Goal: Information Seeking & Learning: Learn about a topic

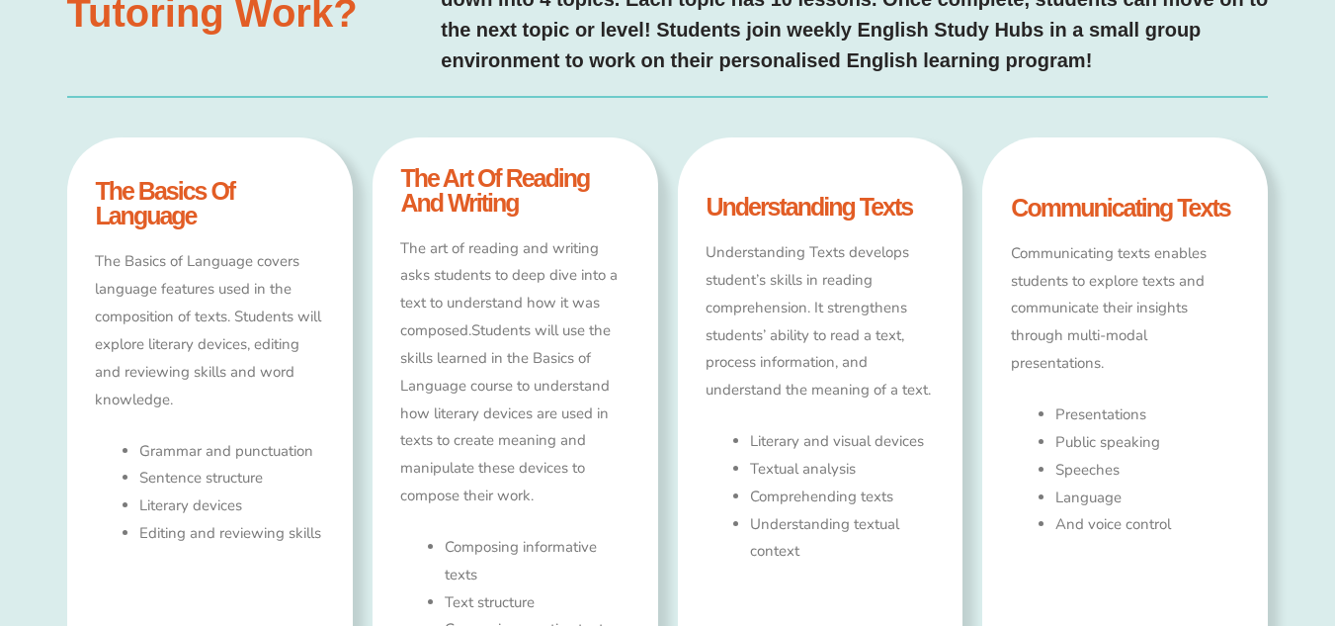
scroll to position [1020, 0]
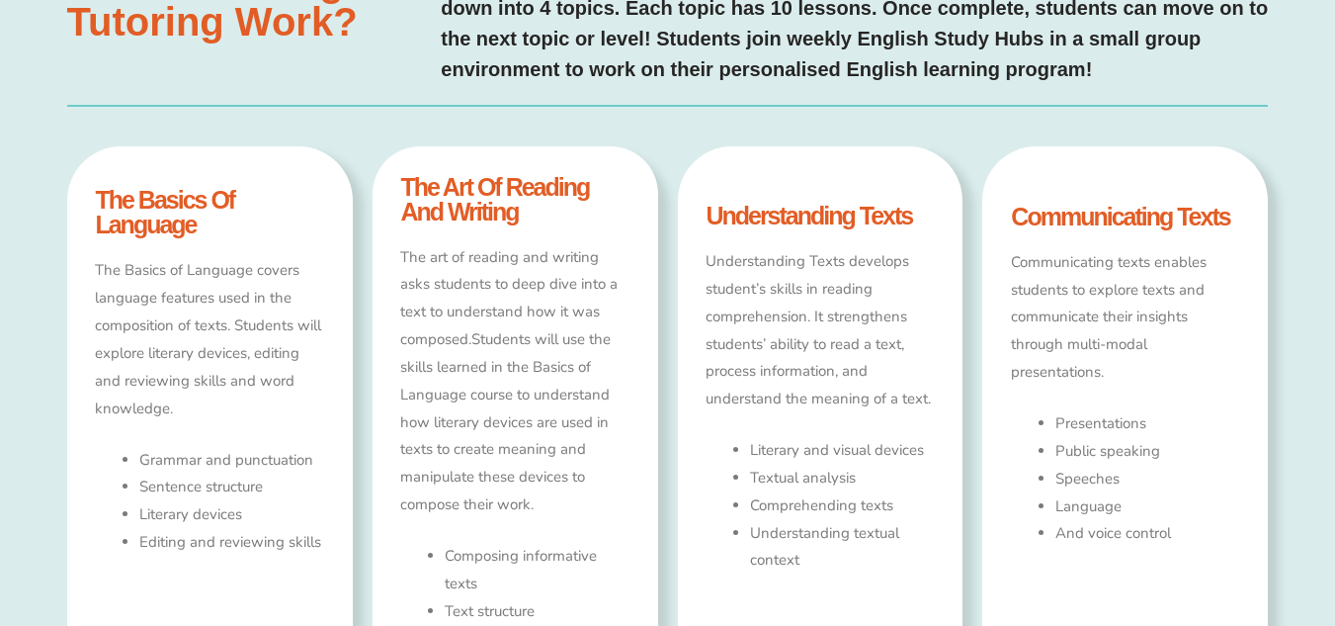
type input "*"
click at [485, 199] on h4 "the art of reading and writing" at bounding box center [514, 199] width 228 height 49
click at [517, 190] on h4 "the art of reading and writing" at bounding box center [514, 199] width 228 height 49
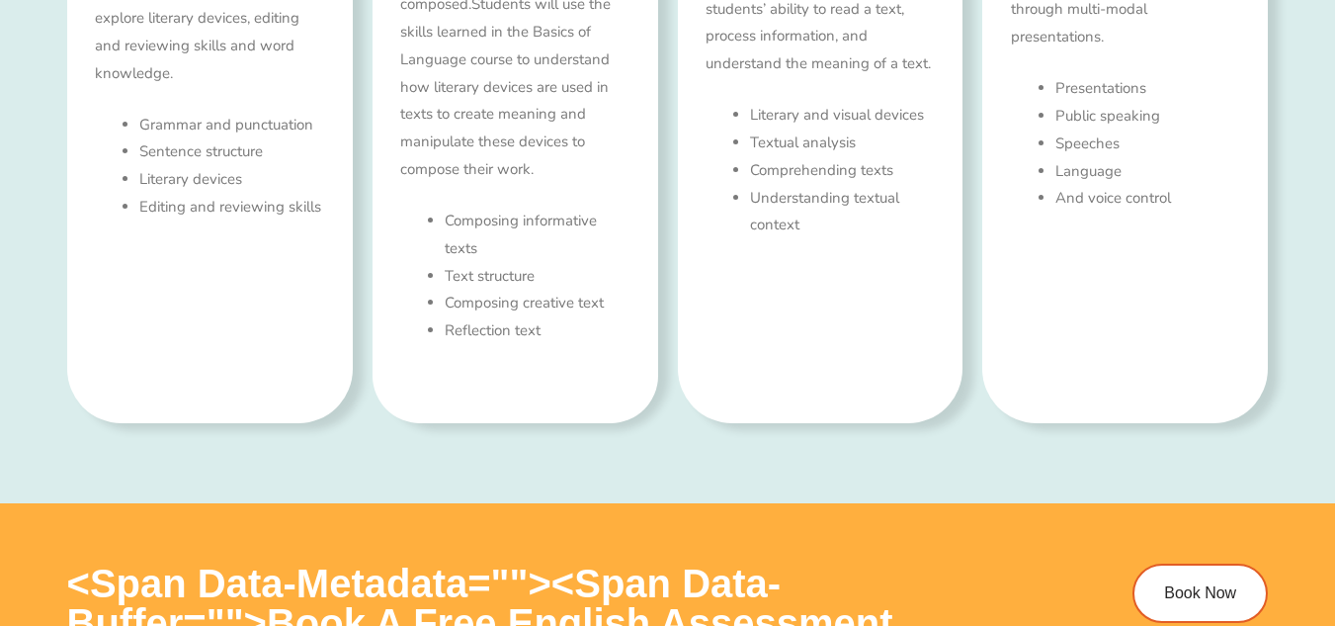
click at [517, 190] on div "The art of reading and writing asks students to deep dive into a text to unders…" at bounding box center [514, 152] width 228 height 486
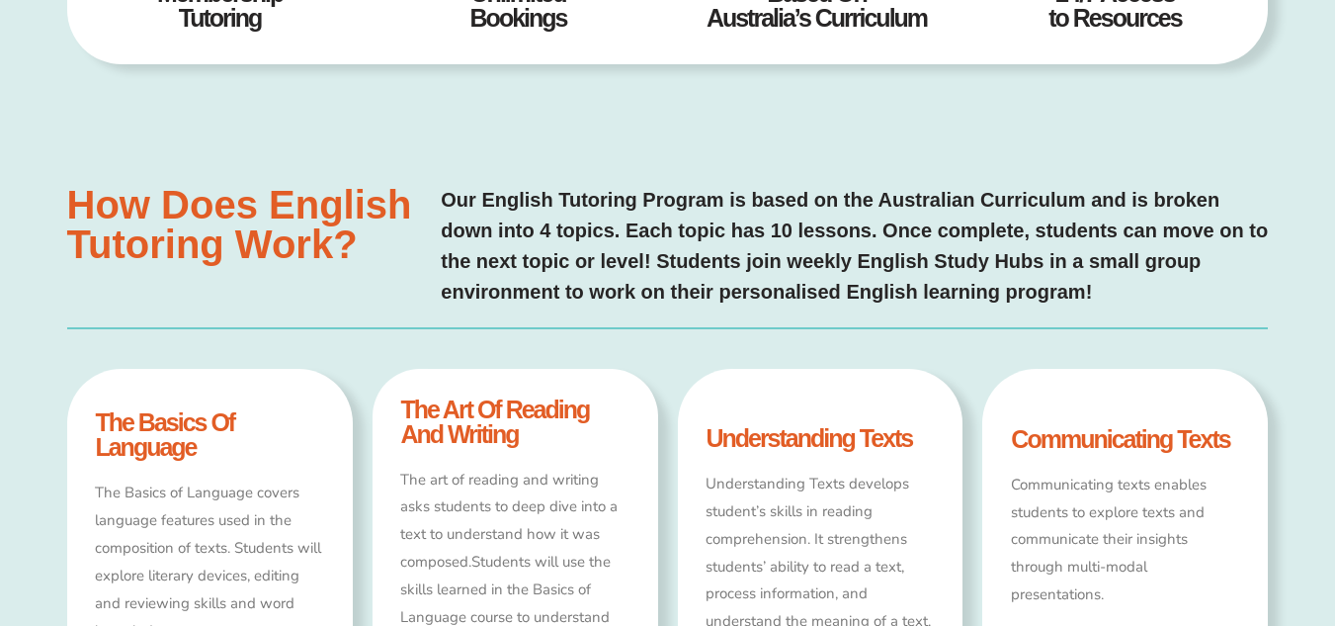
scroll to position [800, 0]
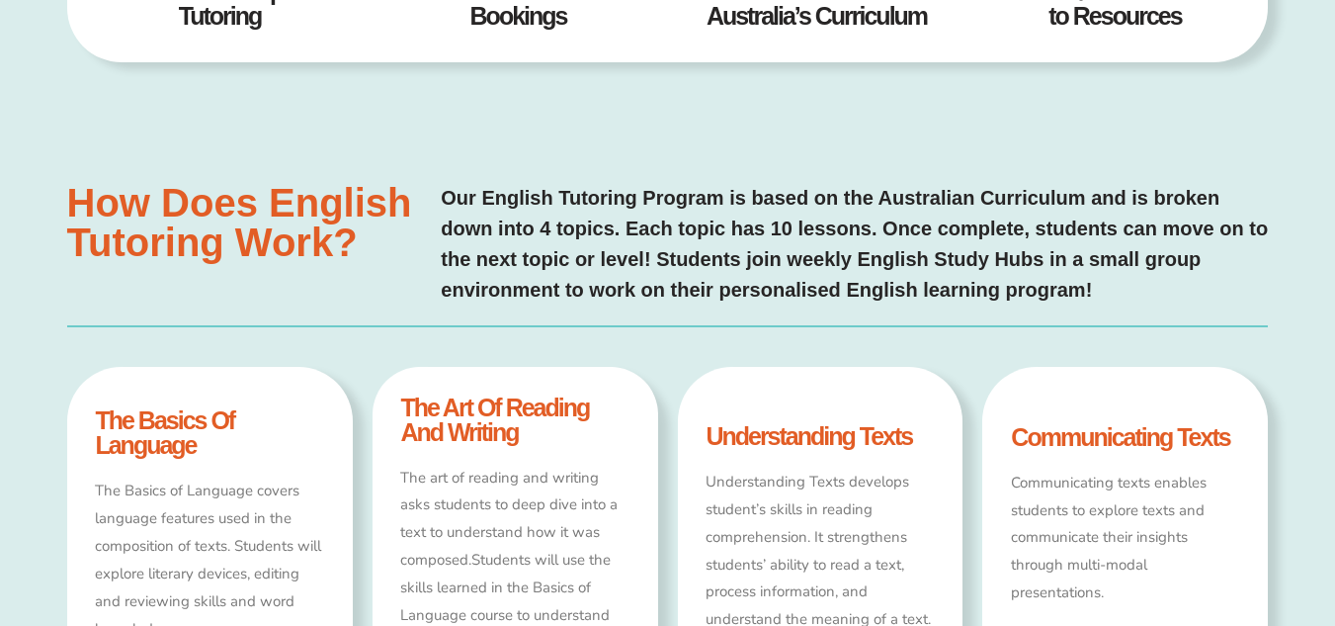
click at [465, 415] on h4 "the art of reading and writing" at bounding box center [514, 419] width 228 height 49
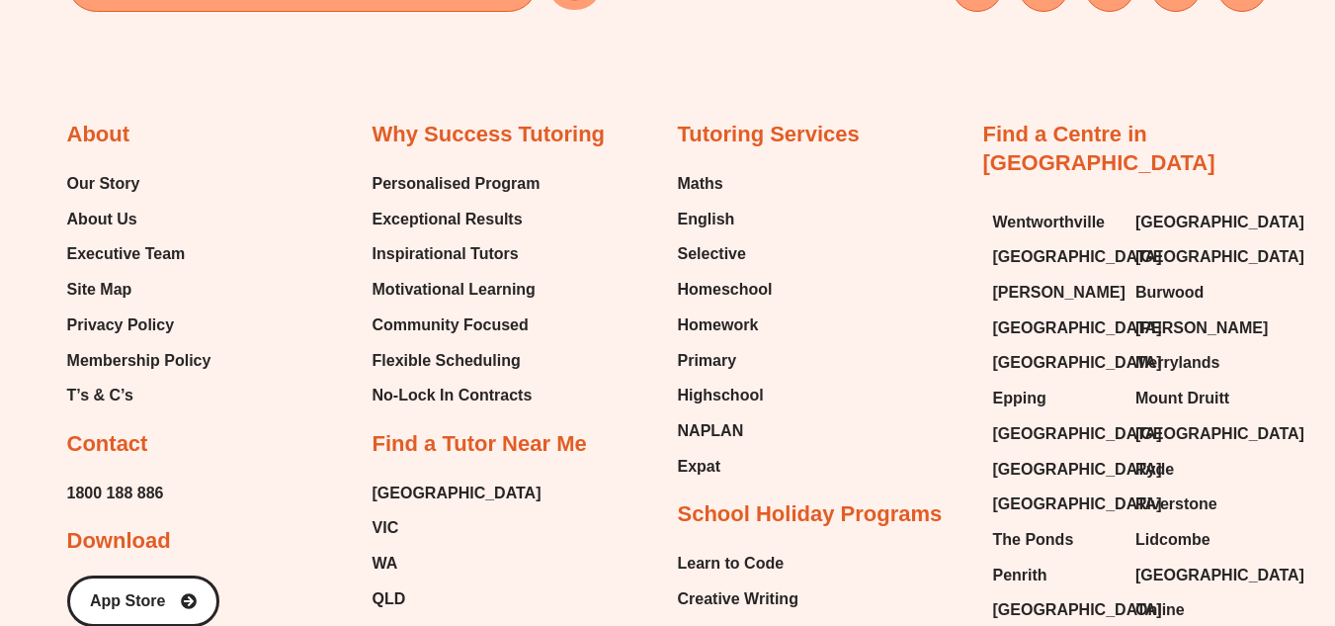
scroll to position [7132, 0]
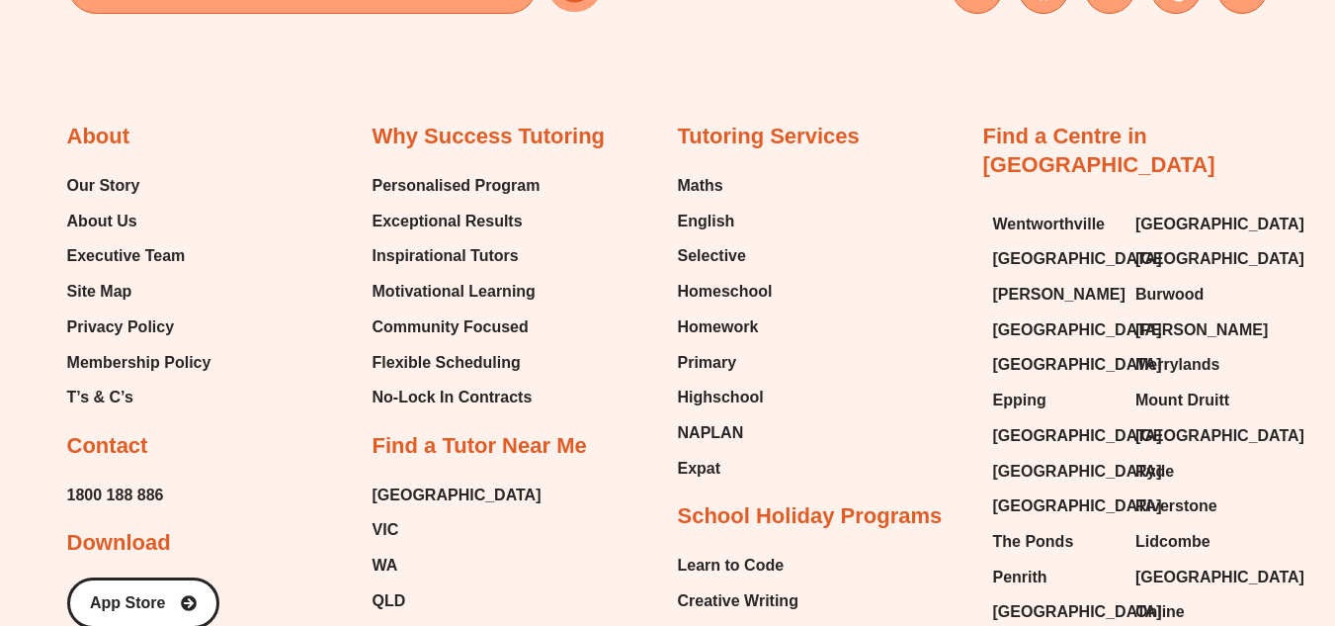
click at [162, 534] on h2 "Download" at bounding box center [119, 543] width 104 height 29
click at [174, 584] on link "App Store" at bounding box center [143, 602] width 168 height 56
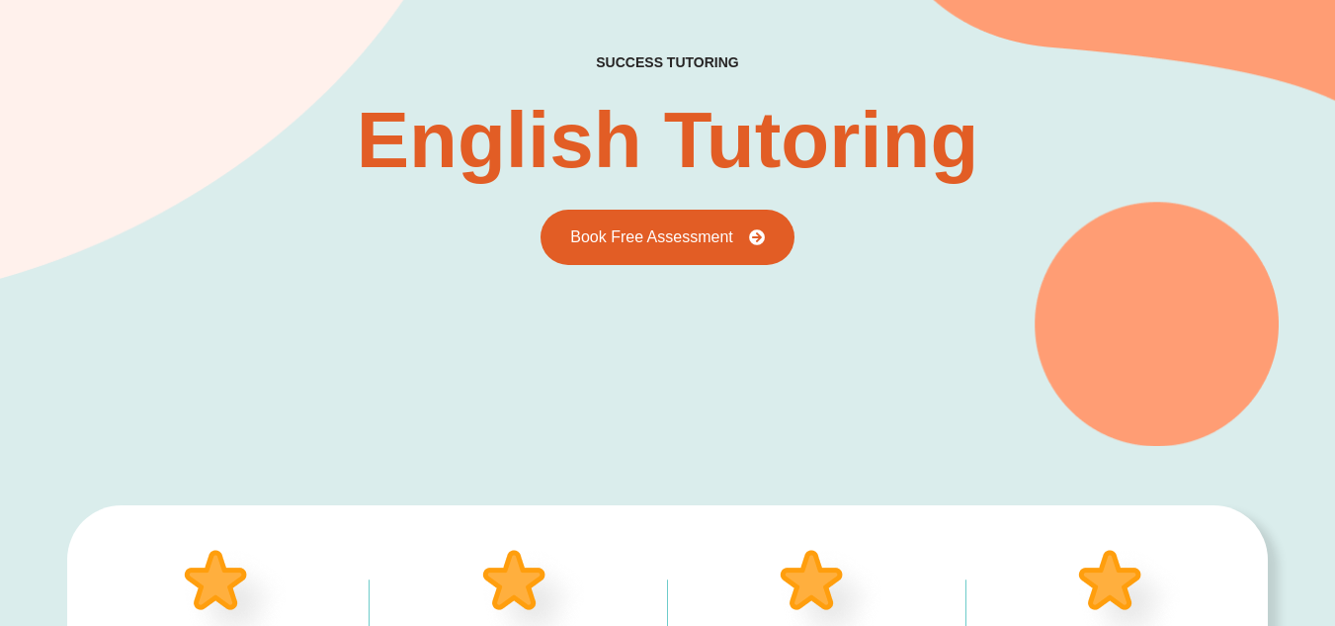
scroll to position [0, 0]
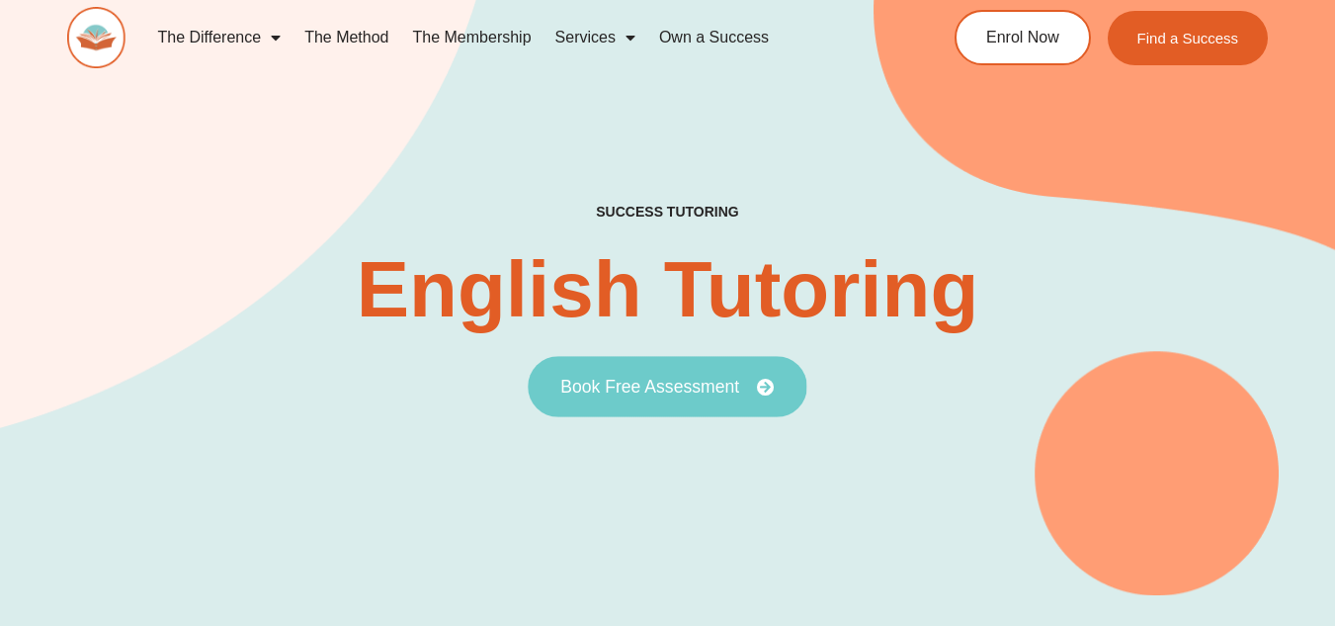
click at [656, 385] on span "Book Free Assessment" at bounding box center [649, 387] width 179 height 18
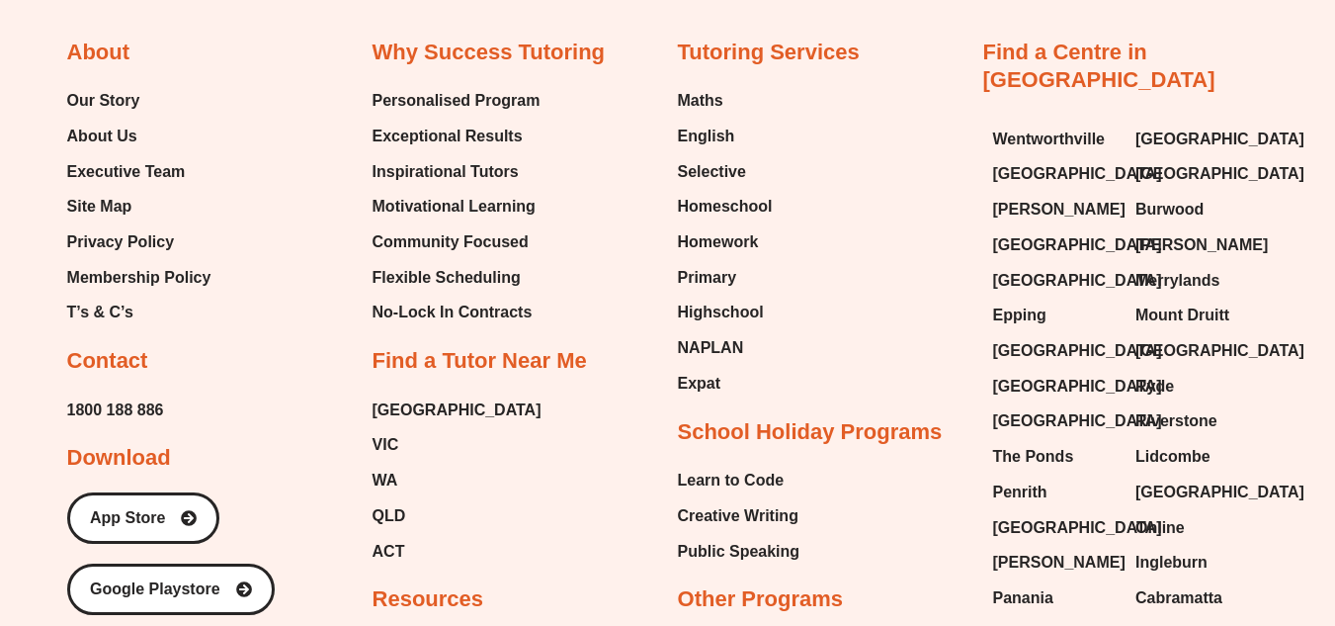
scroll to position [6831, 0]
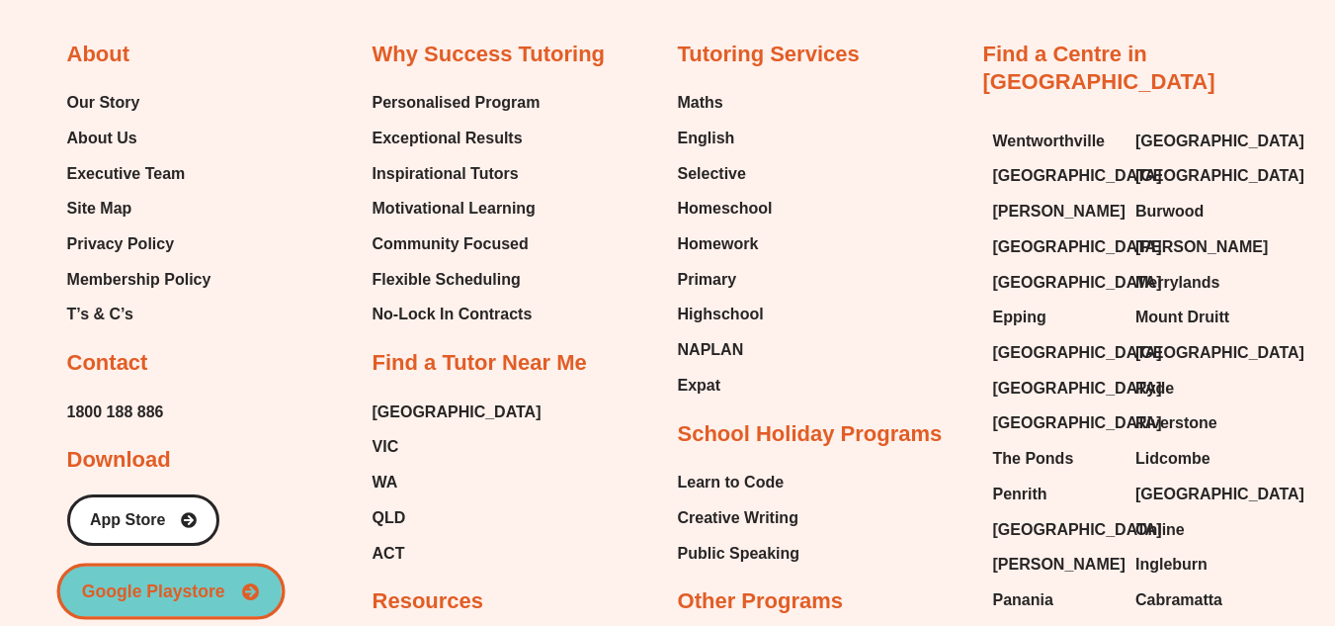
click at [261, 588] on link "Google Playstore" at bounding box center [170, 590] width 228 height 56
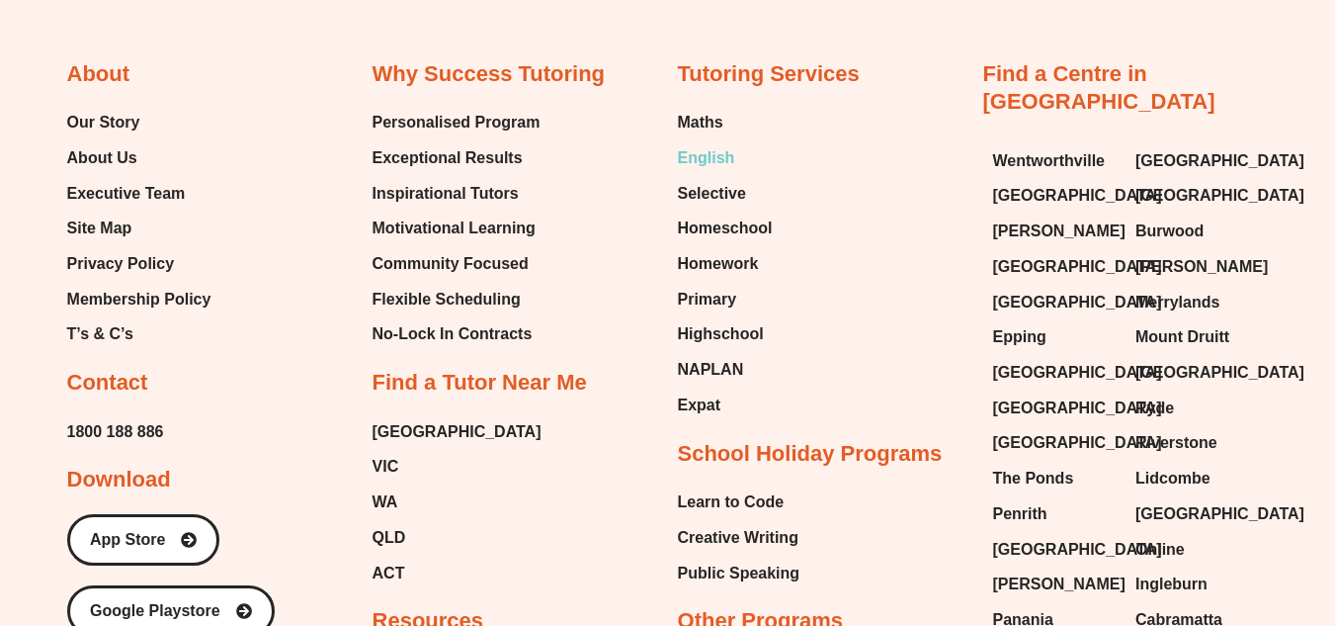
click at [708, 162] on span "English" at bounding box center [706, 158] width 57 height 30
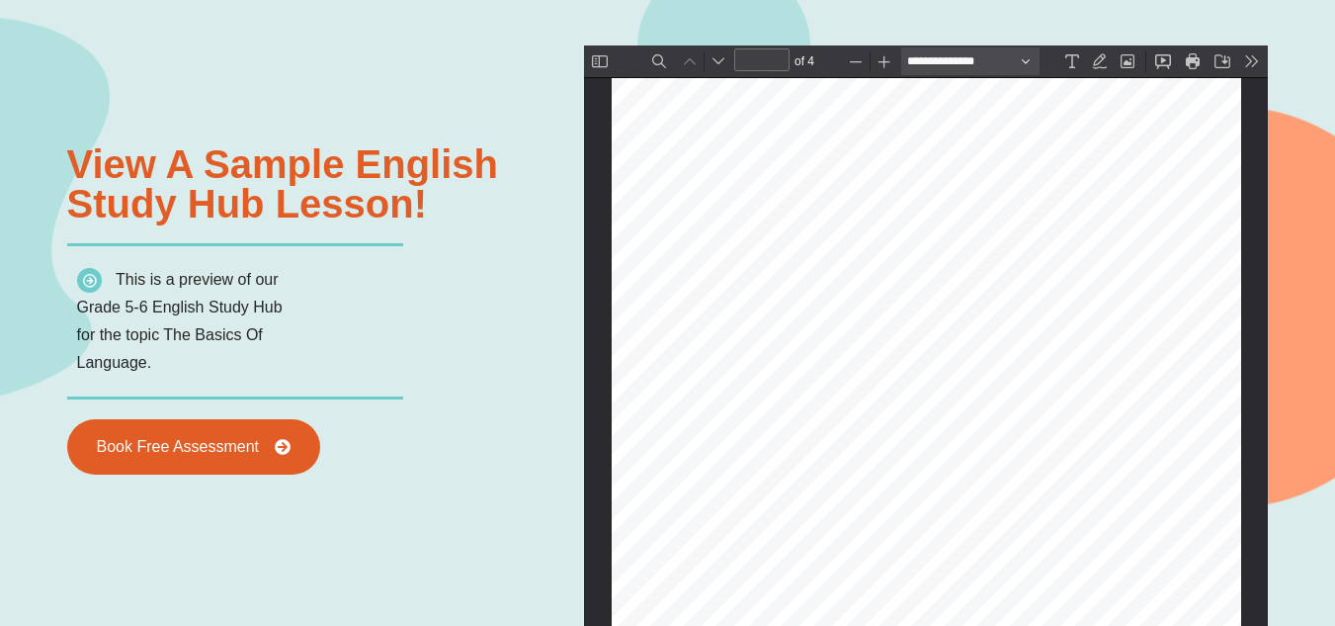
scroll to position [80, 0]
type input "*"
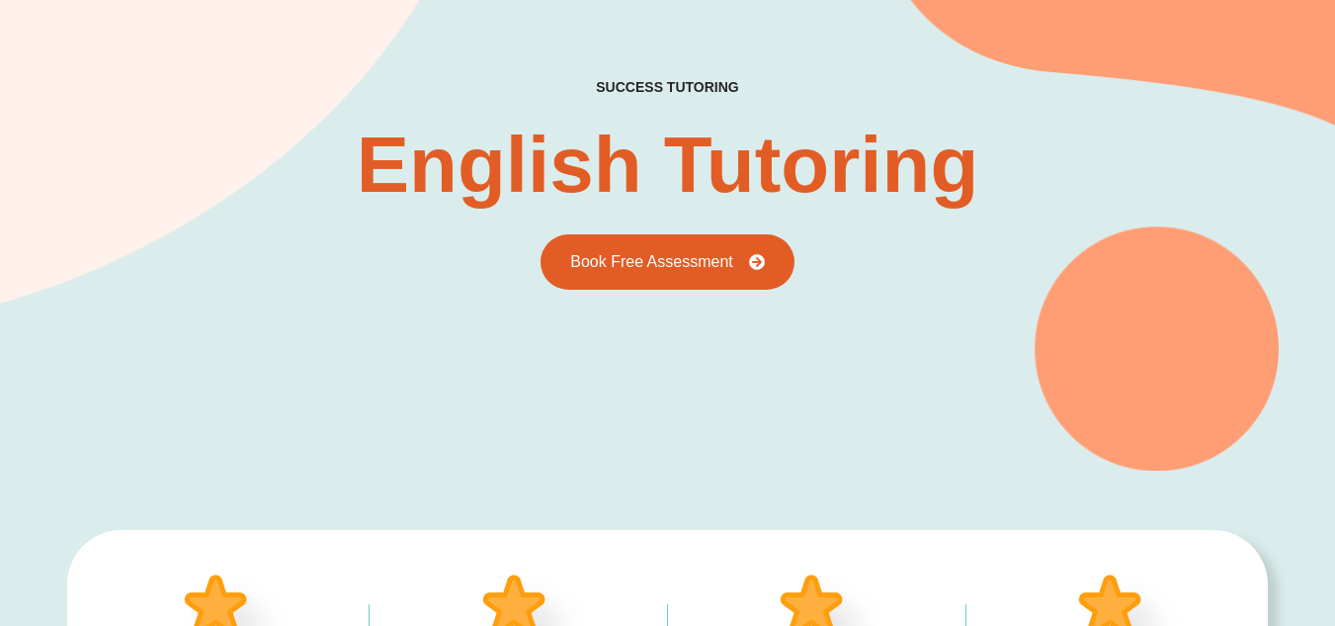
scroll to position [0, 0]
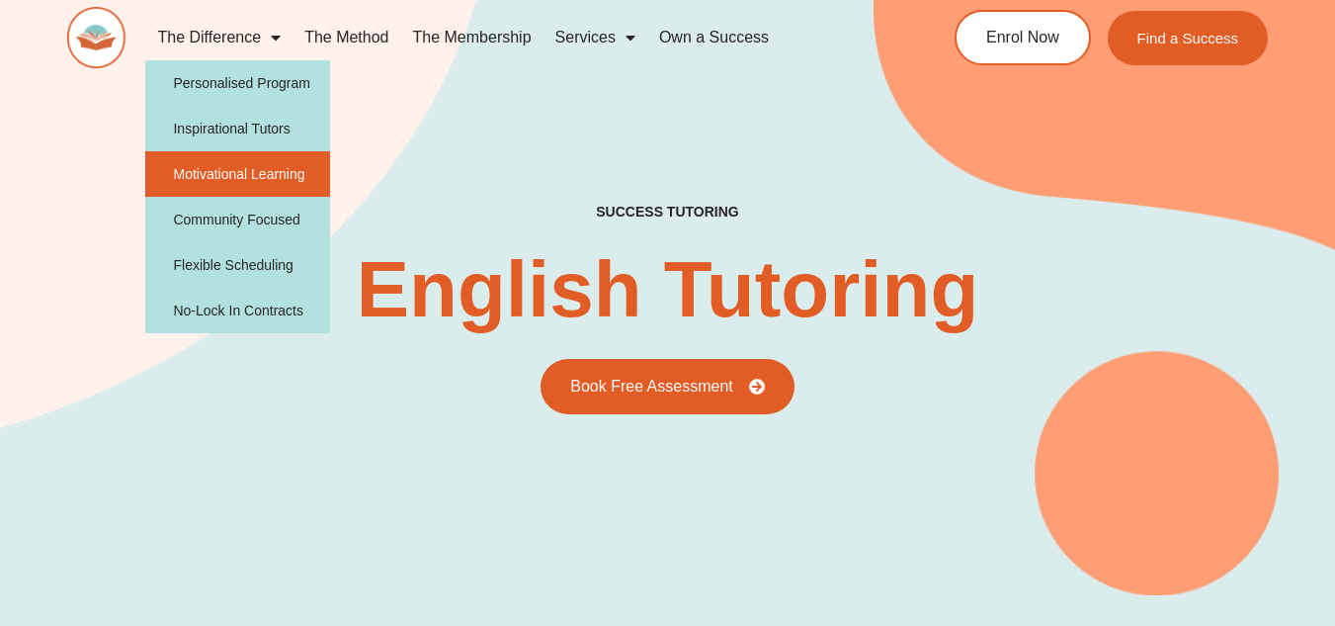
click at [280, 163] on link "Motivational Learning" at bounding box center [237, 173] width 185 height 45
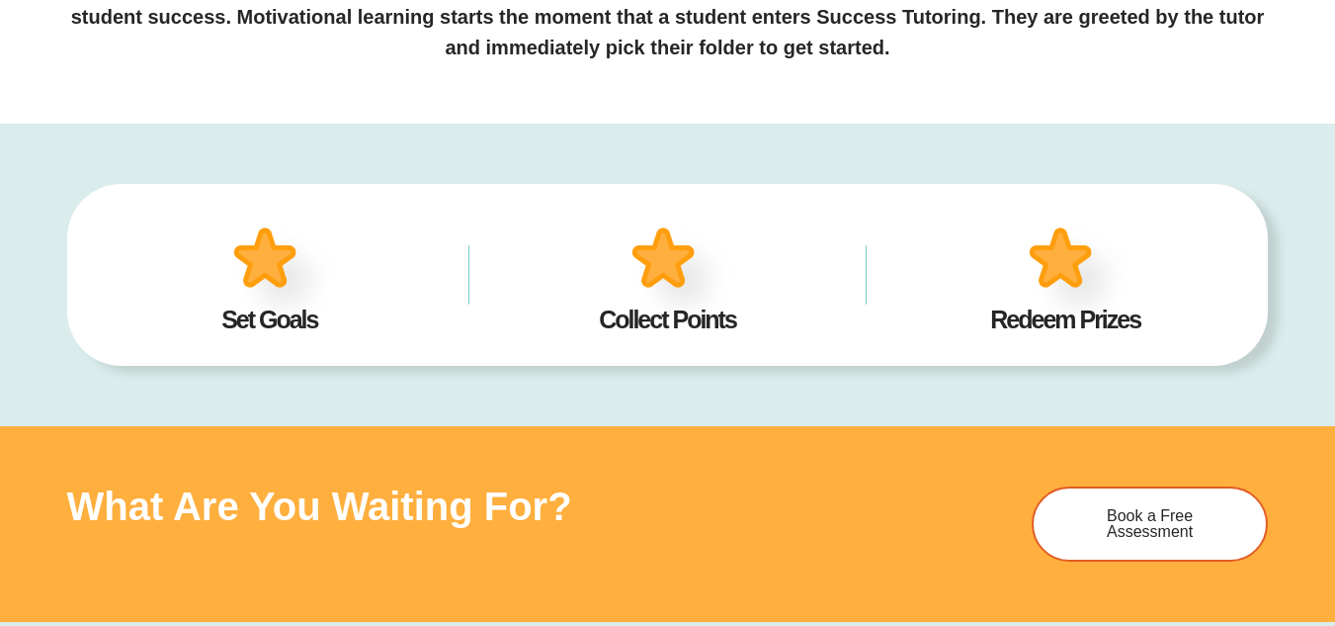
scroll to position [820, 0]
